Goal: Information Seeking & Learning: Learn about a topic

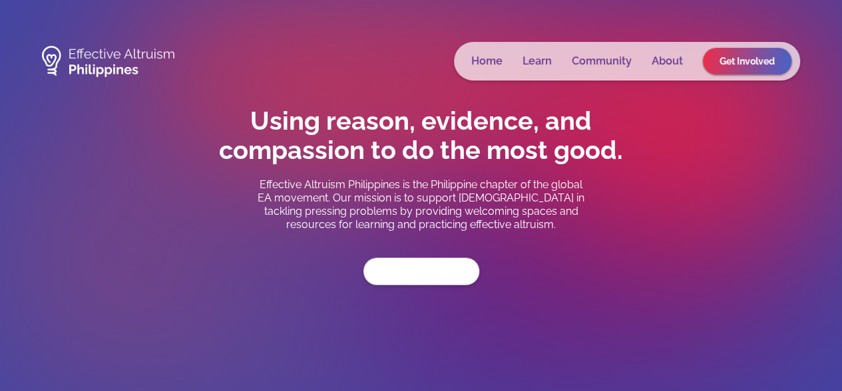
click at [417, 274] on link "Get Involved" at bounding box center [421, 271] width 116 height 27
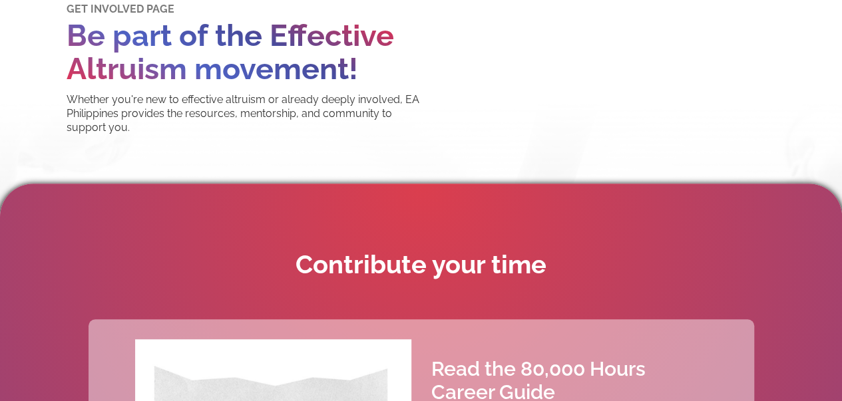
scroll to position [357, 0]
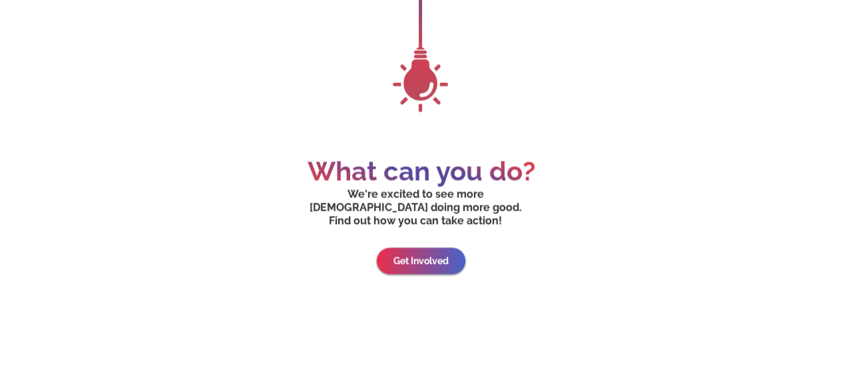
scroll to position [6010, 0]
click at [432, 252] on link "Get Involved" at bounding box center [421, 262] width 68 height 21
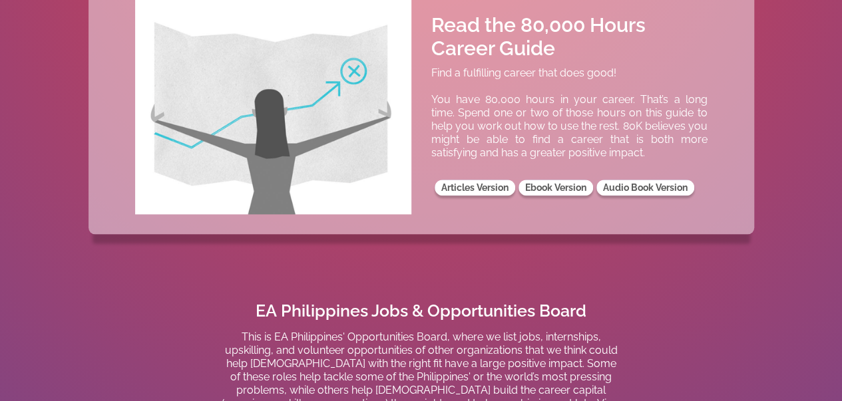
scroll to position [711, 0]
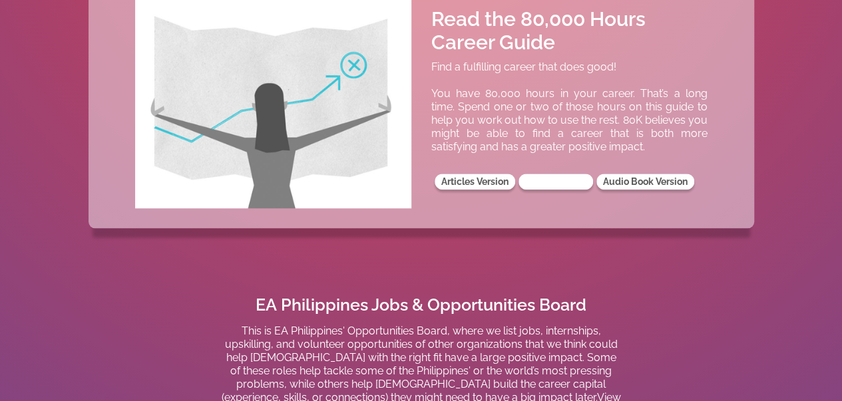
click at [551, 176] on link "Ebook Version" at bounding box center [556, 182] width 75 height 16
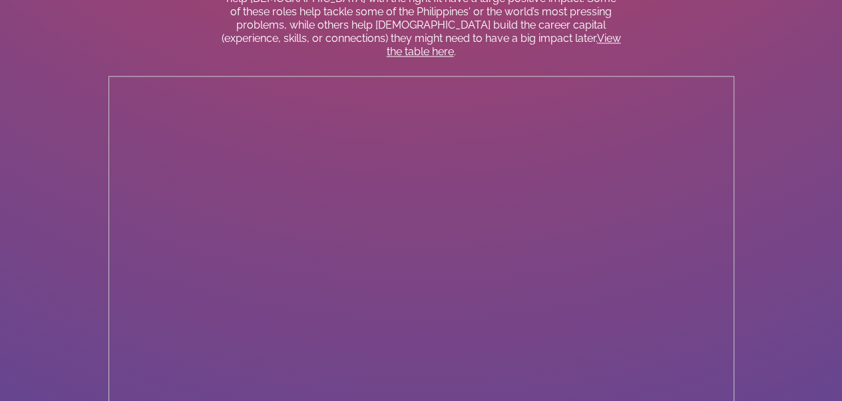
scroll to position [1079, 0]
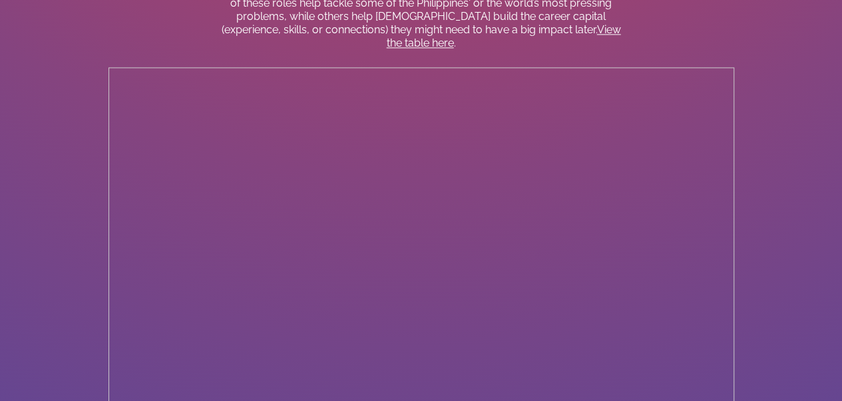
click at [538, 26] on link "View the table here" at bounding box center [504, 36] width 234 height 26
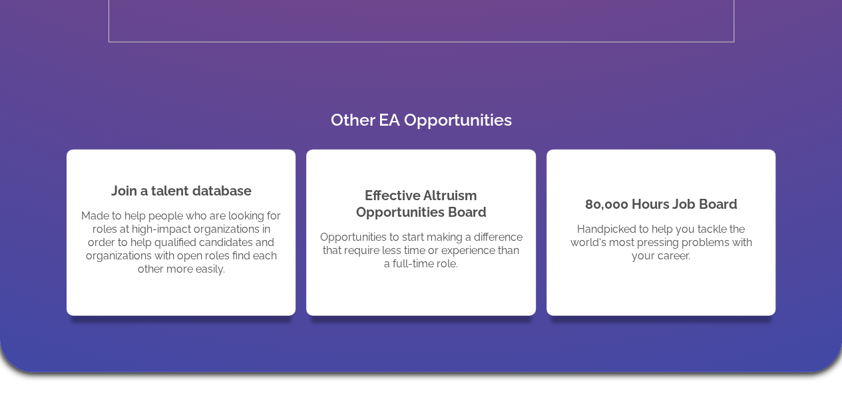
scroll to position [1513, 0]
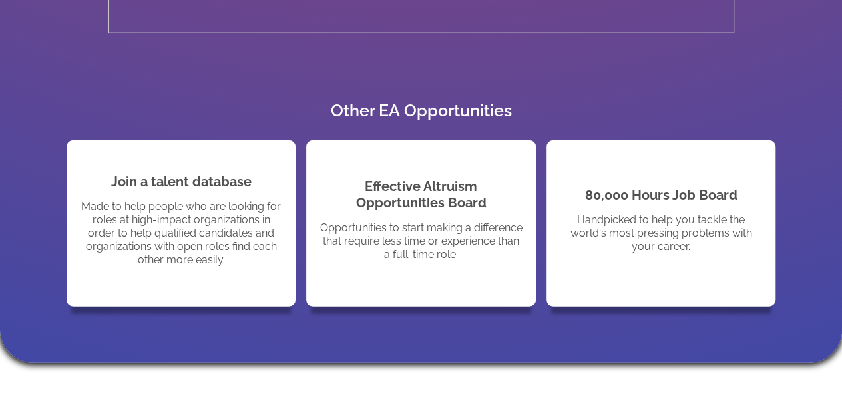
click at [221, 200] on p "Made to help people who are looking for roles at high-impact organizations in o…" at bounding box center [181, 233] width 202 height 67
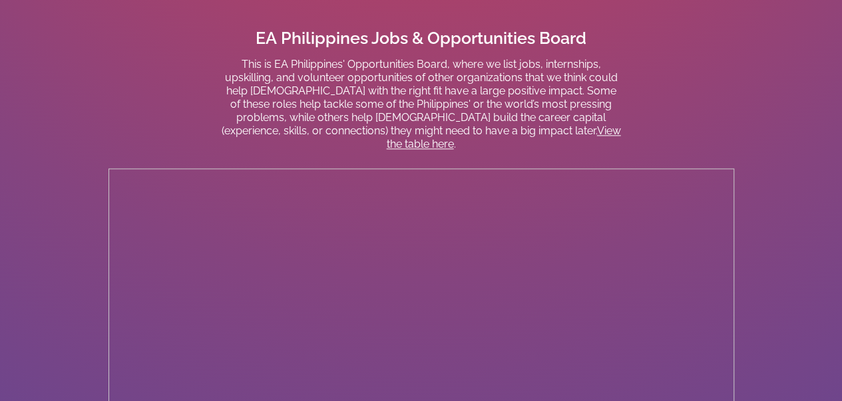
scroll to position [555, 0]
